Goal: Information Seeking & Learning: Learn about a topic

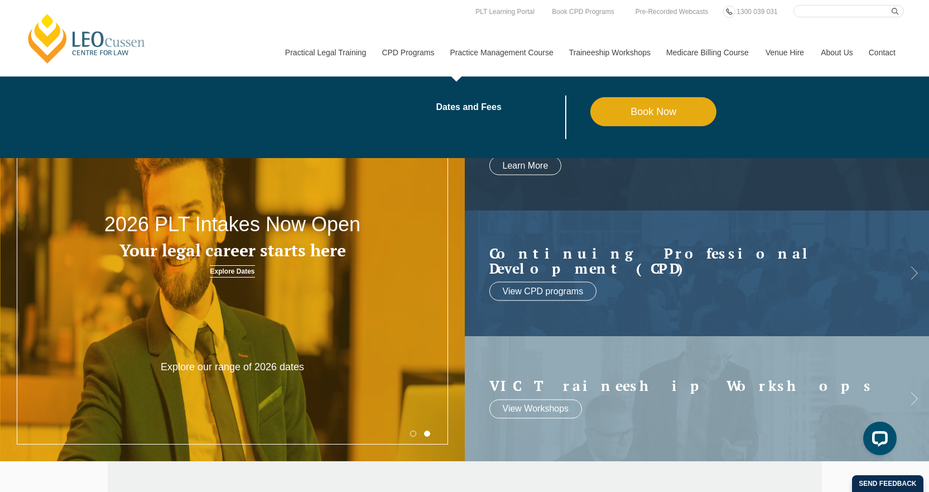
click at [469, 101] on li "Dates and Fees" at bounding box center [513, 117] width 155 height 44
click at [467, 110] on link "Dates and Fees" at bounding box center [513, 107] width 155 height 9
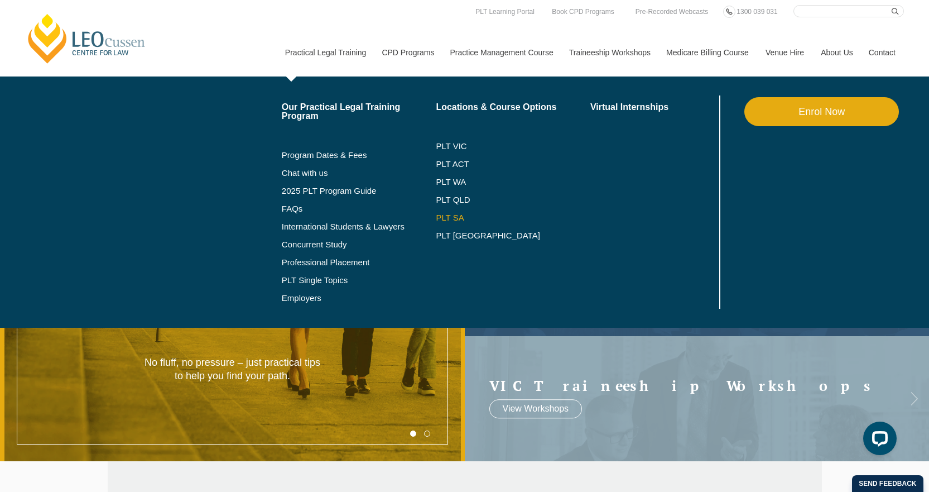
click at [456, 216] on link "PLT SA" at bounding box center [513, 217] width 155 height 9
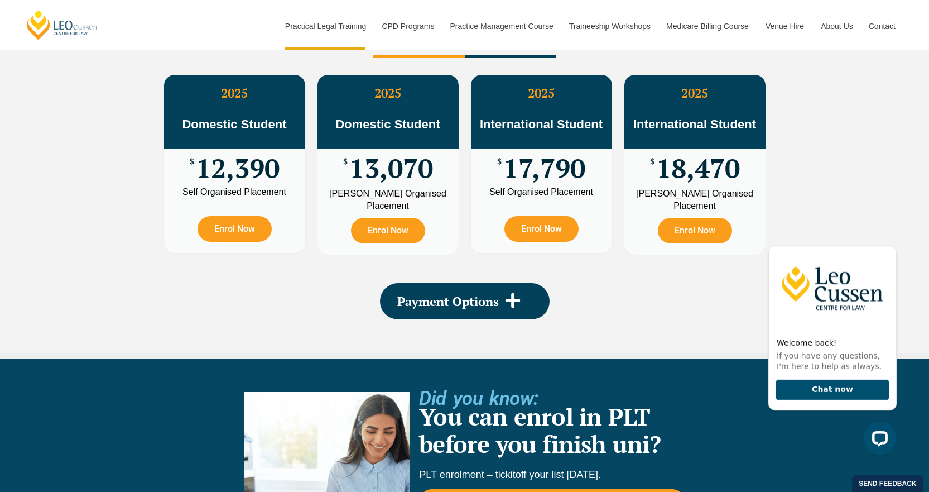
scroll to position [2065, 0]
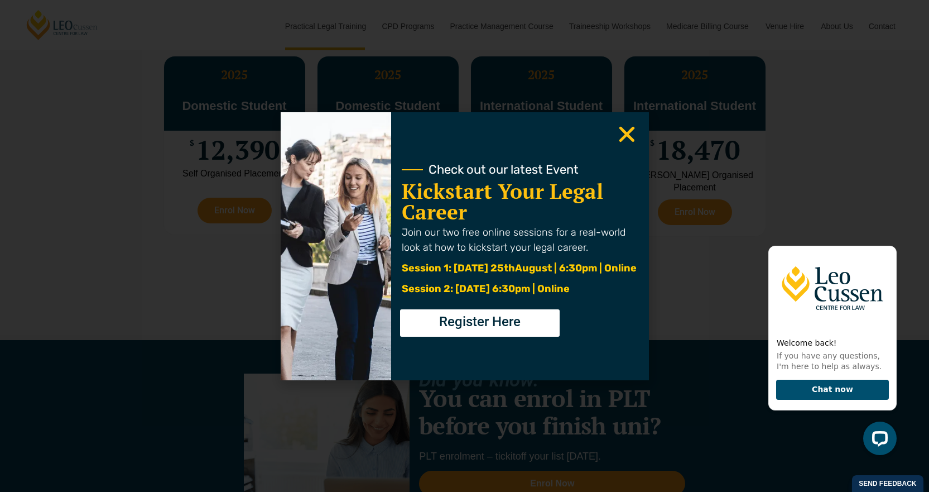
click at [626, 133] on use "Close" at bounding box center [627, 134] width 16 height 16
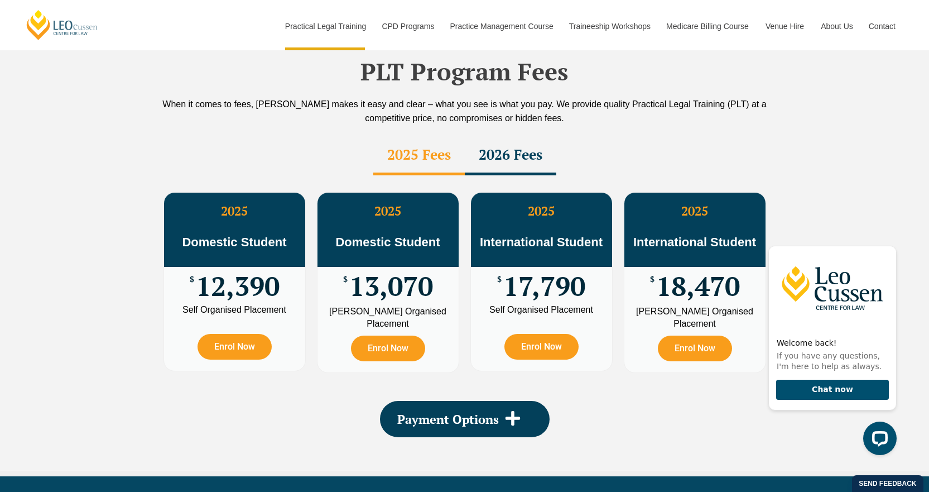
scroll to position [1954, 0]
